Goal: Information Seeking & Learning: Learn about a topic

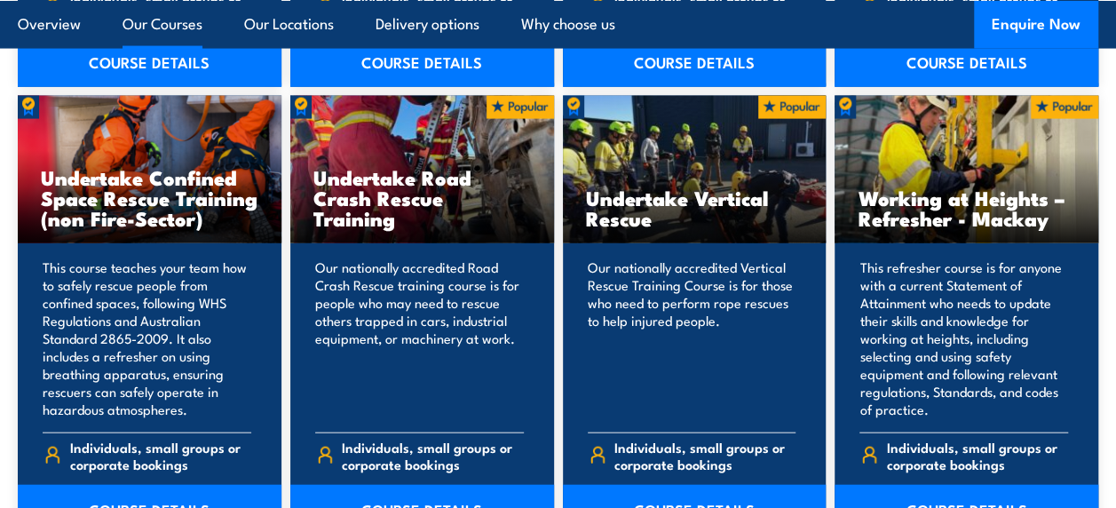
scroll to position [1864, 0]
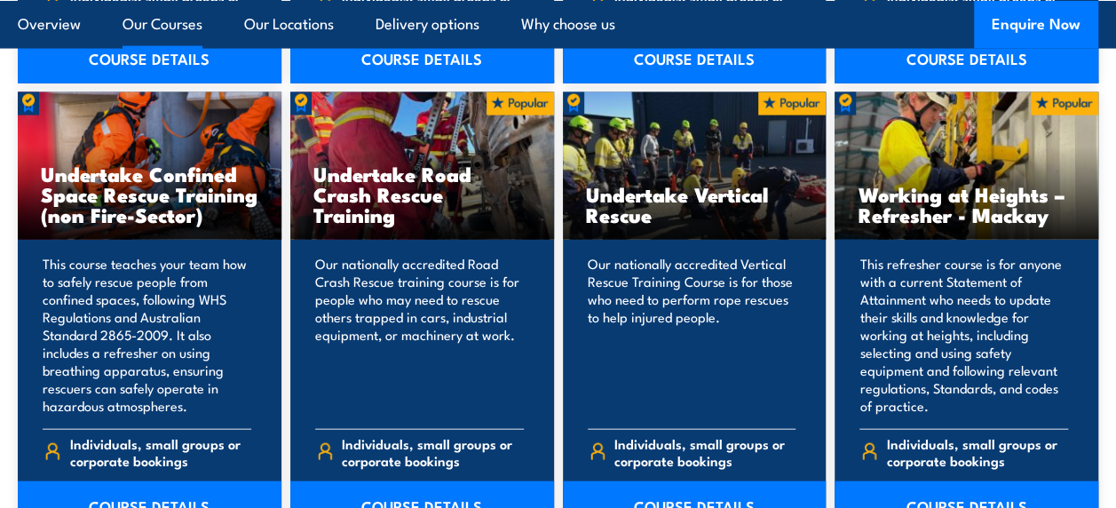
click at [154, 28] on link "Our Courses" at bounding box center [163, 23] width 80 height 47
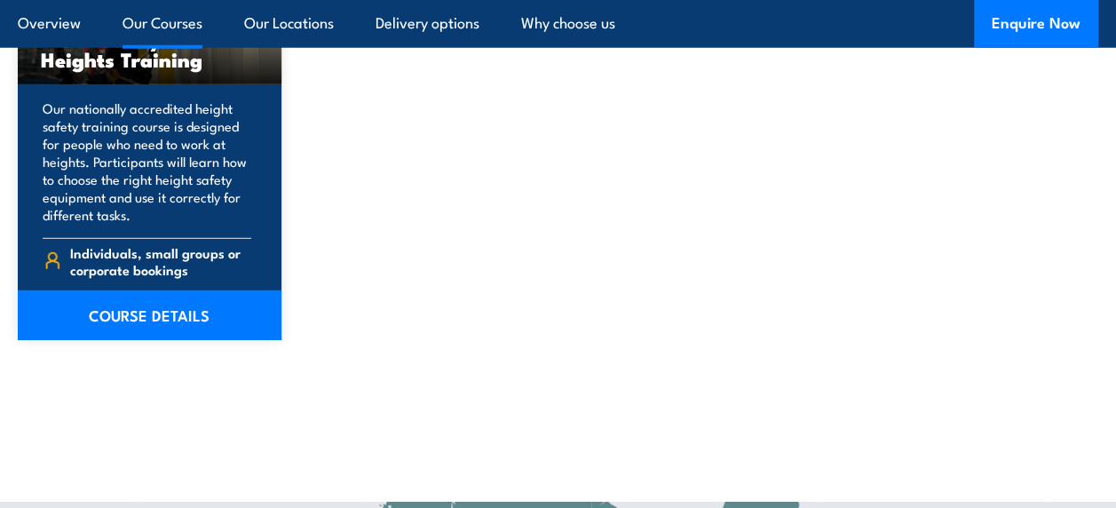
scroll to position [2378, 0]
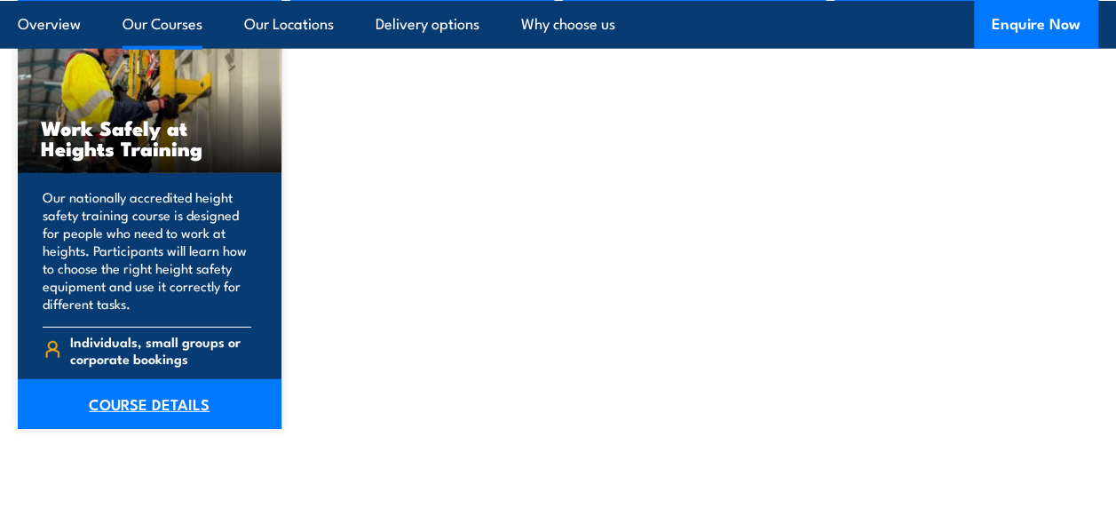
click at [166, 407] on link "COURSE DETAILS" at bounding box center [150, 404] width 264 height 50
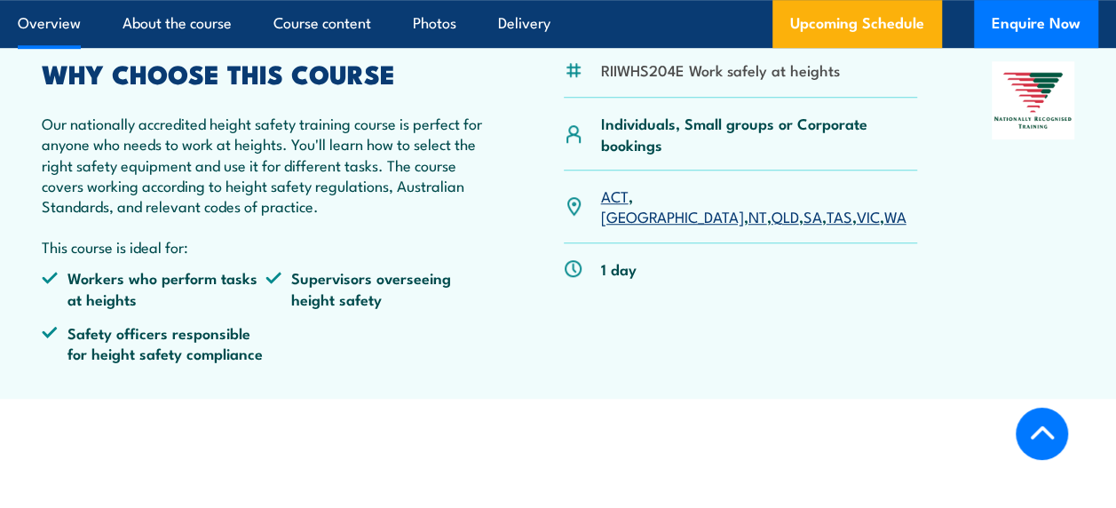
scroll to position [533, 0]
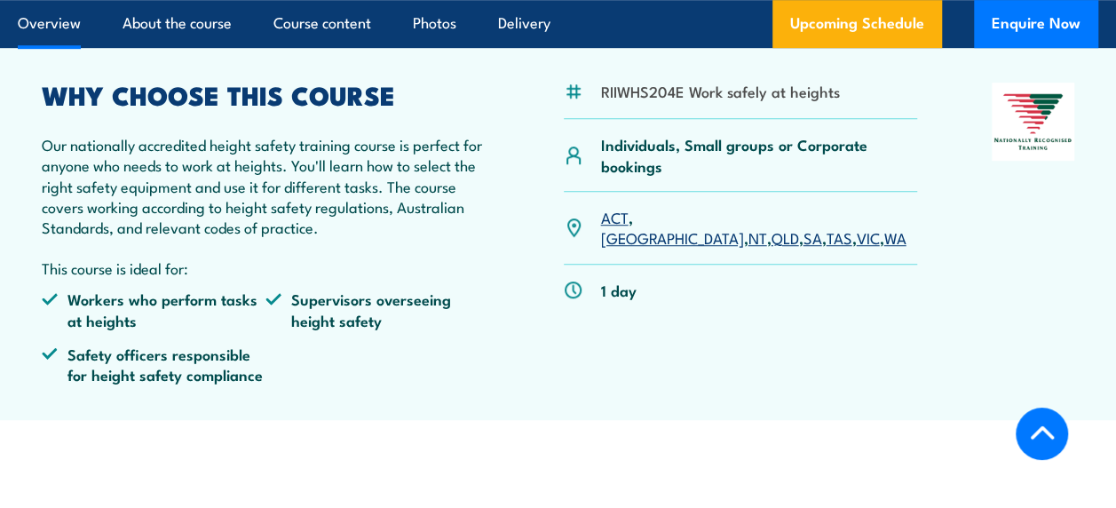
click at [771, 226] on link "QLD" at bounding box center [785, 236] width 28 height 21
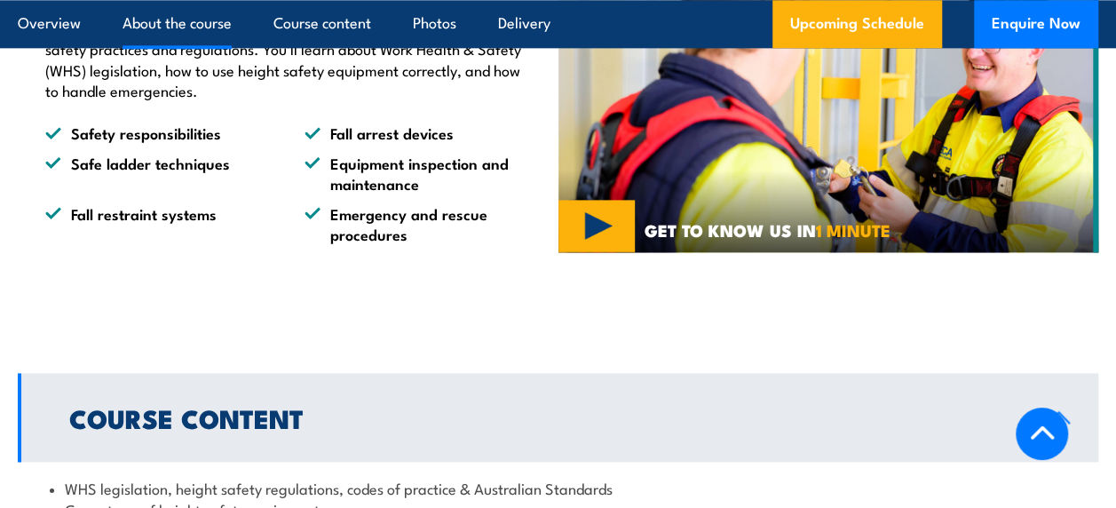
scroll to position [927, 0]
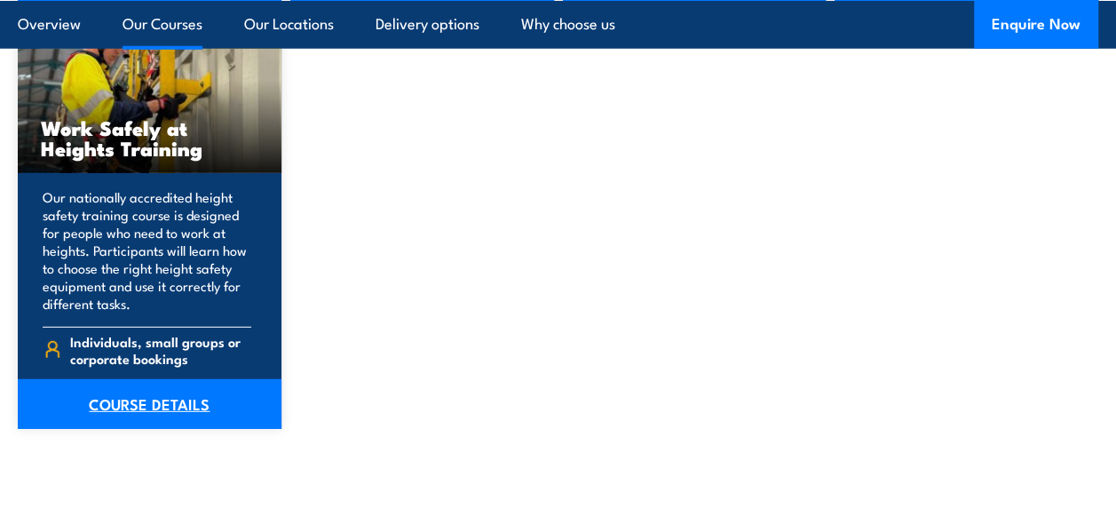
click at [147, 401] on link "COURSE DETAILS" at bounding box center [150, 404] width 264 height 50
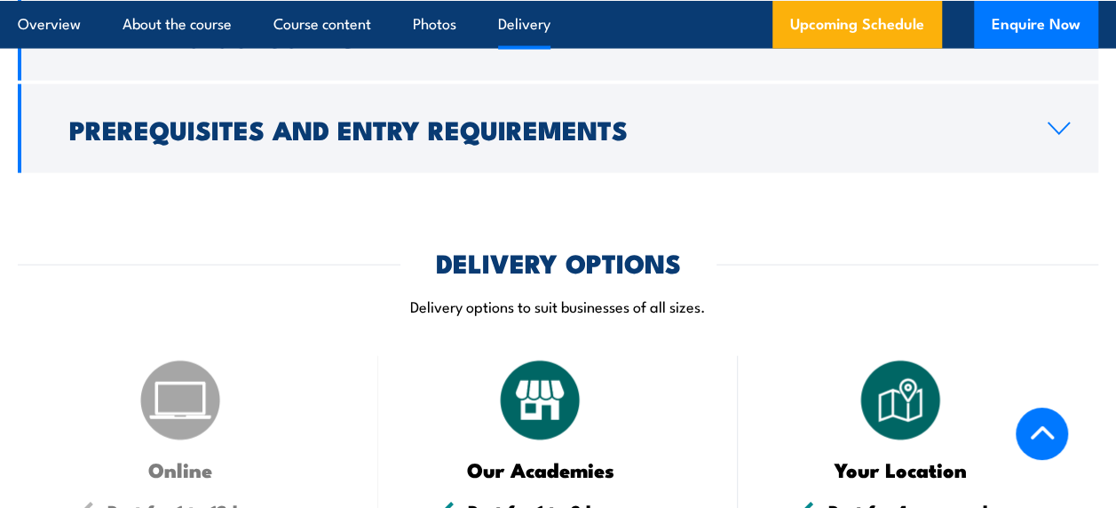
scroll to position [1598, 0]
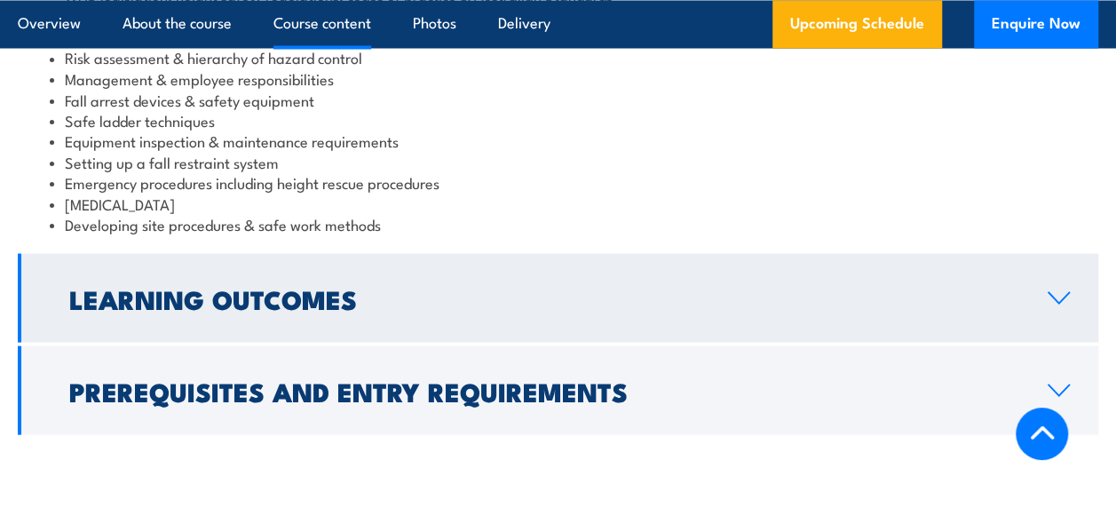
click at [1052, 327] on link "Learning Outcomes" at bounding box center [558, 297] width 1080 height 89
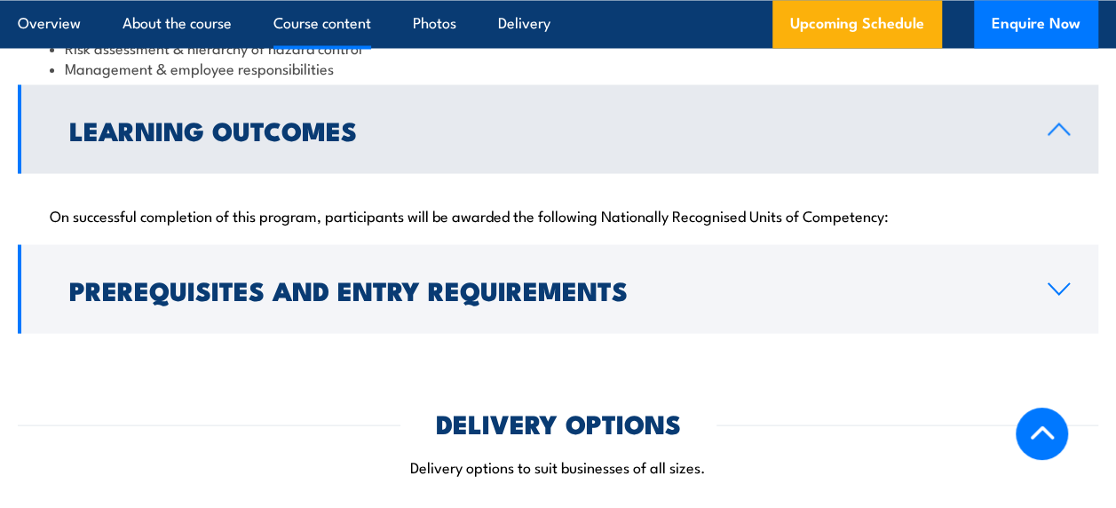
scroll to position [1573, 0]
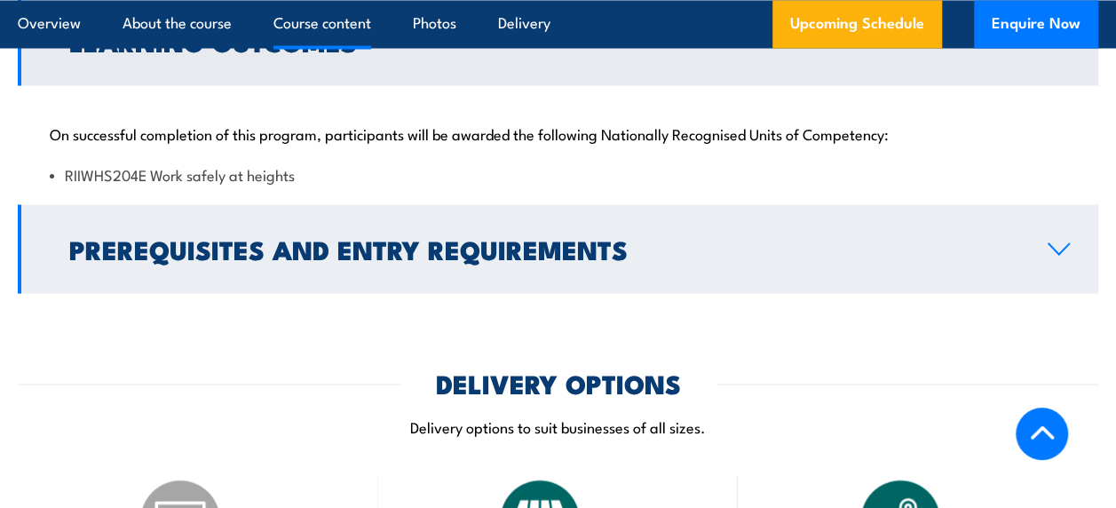
click at [1053, 281] on link "Prerequisites and Entry Requirements" at bounding box center [558, 248] width 1080 height 89
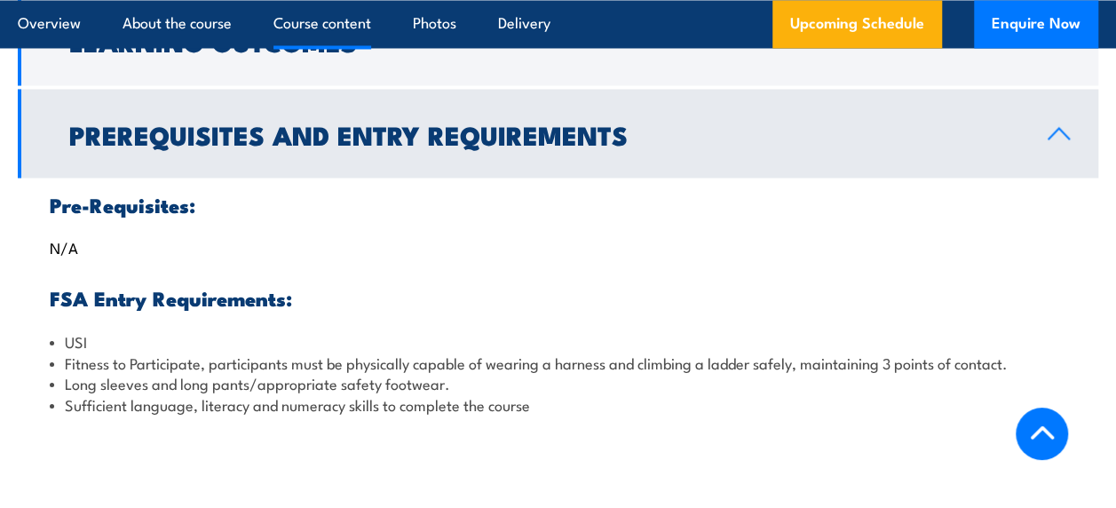
click at [1053, 281] on div "Pre-Requisites: N/A FSA Entry Requirements: USI Fitness to Participate, partici…" at bounding box center [558, 304] width 1080 height 252
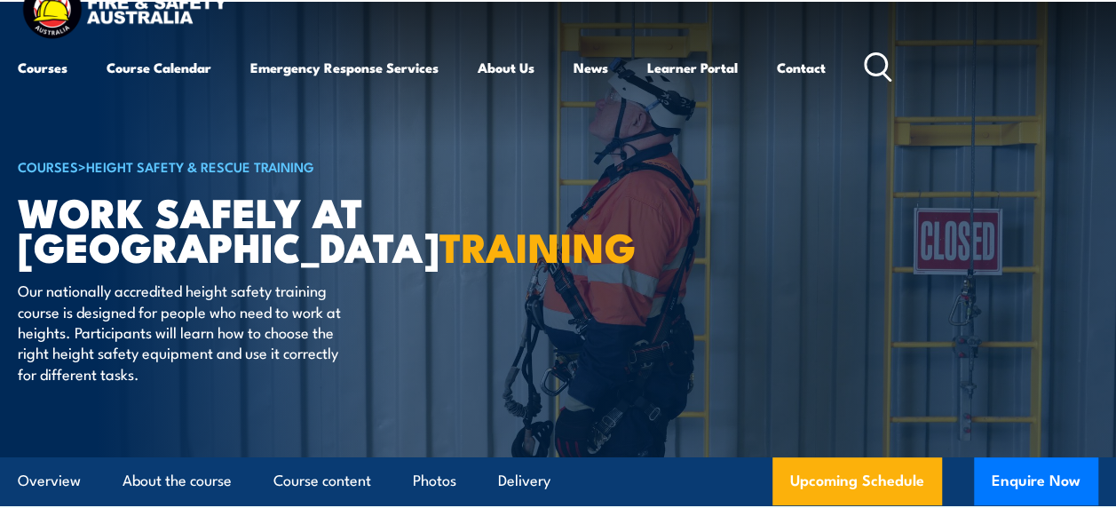
scroll to position [0, 0]
